Goal: Check status: Check status

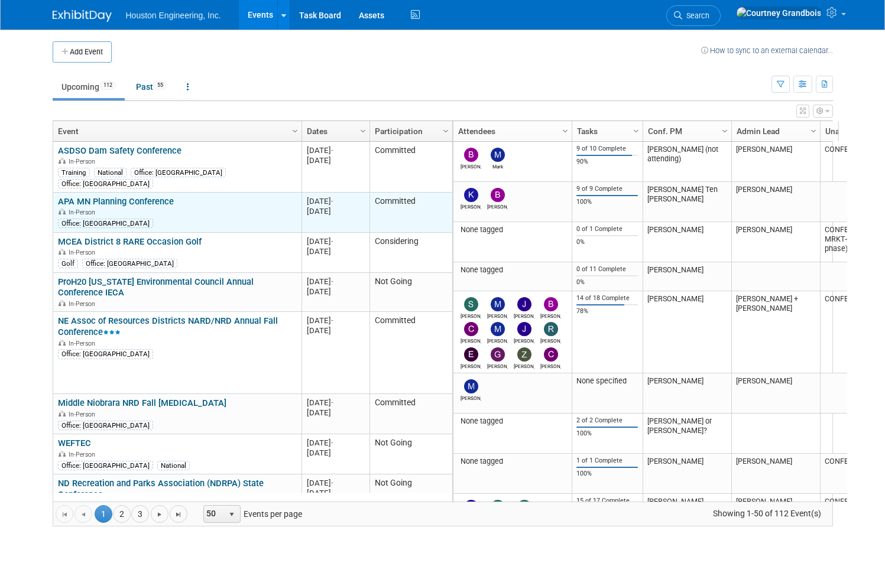
click at [140, 196] on link "APA MN Planning Conference" at bounding box center [116, 201] width 116 height 11
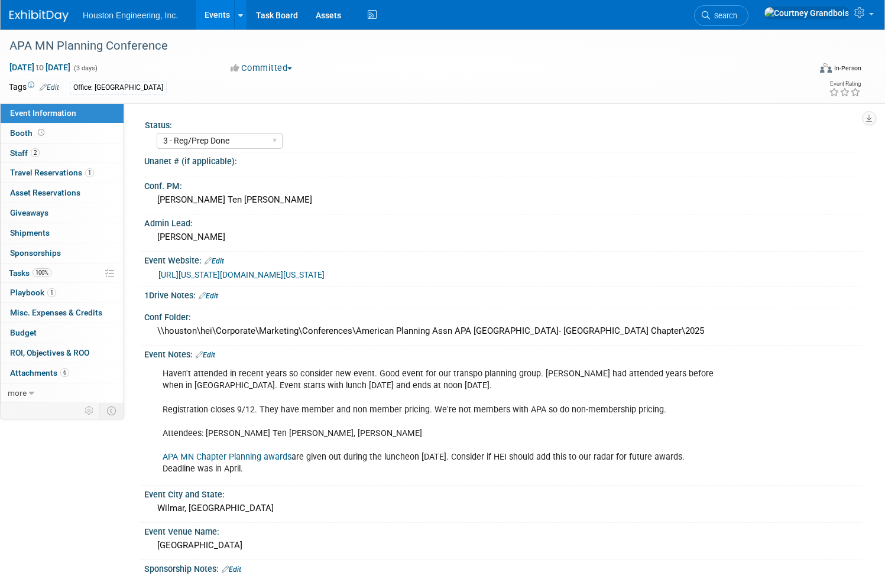
select select "3 - Reg/Prep Done"
select select "No"
select select "Multi-sector/Any/All"
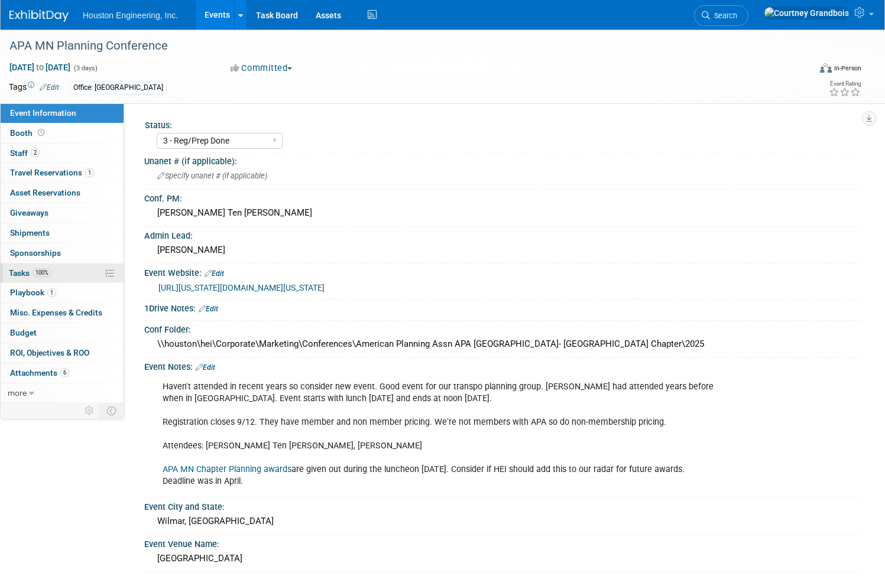
click at [51, 276] on span "Tasks 100%" at bounding box center [30, 272] width 43 height 9
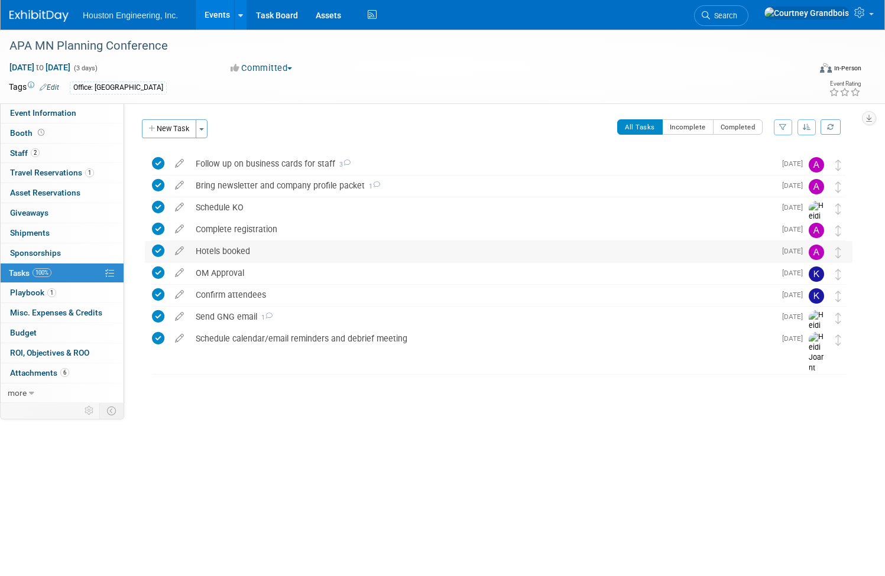
click at [284, 257] on div "Hotels booked" at bounding box center [482, 251] width 585 height 20
